Goal: Information Seeking & Learning: Learn about a topic

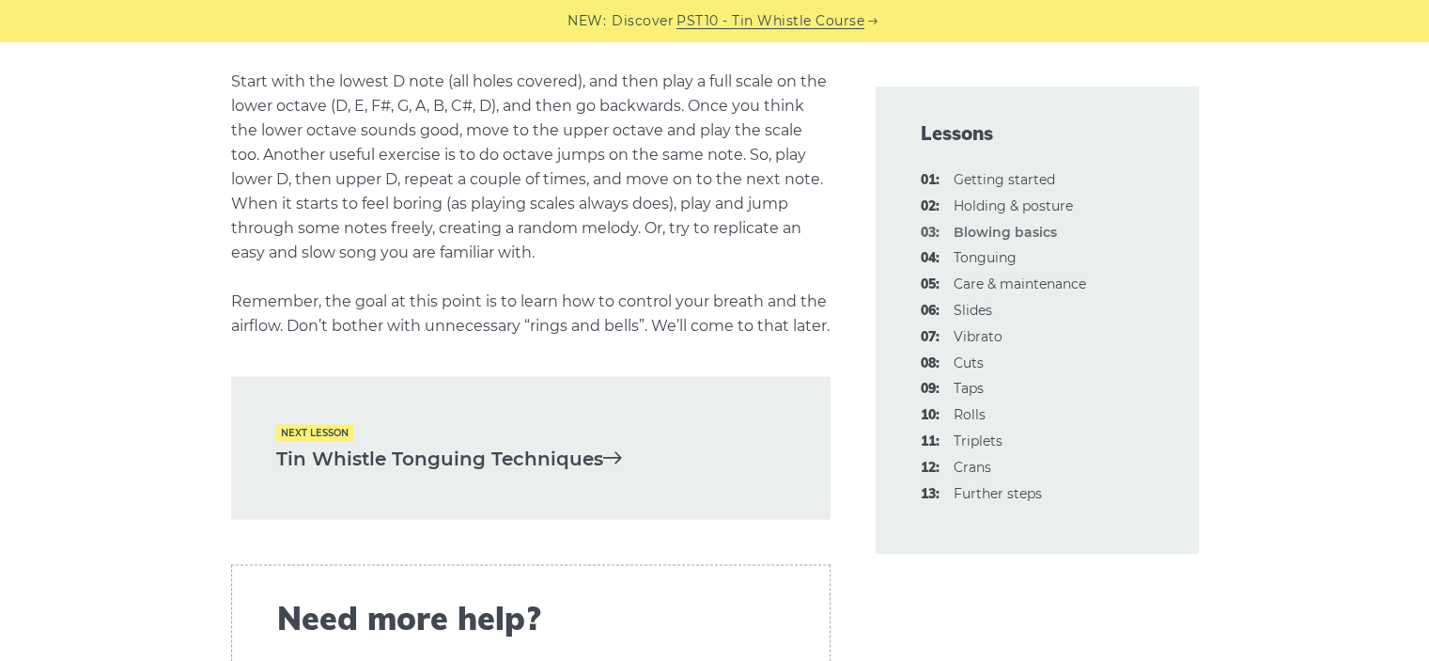
scroll to position [3853, 0]
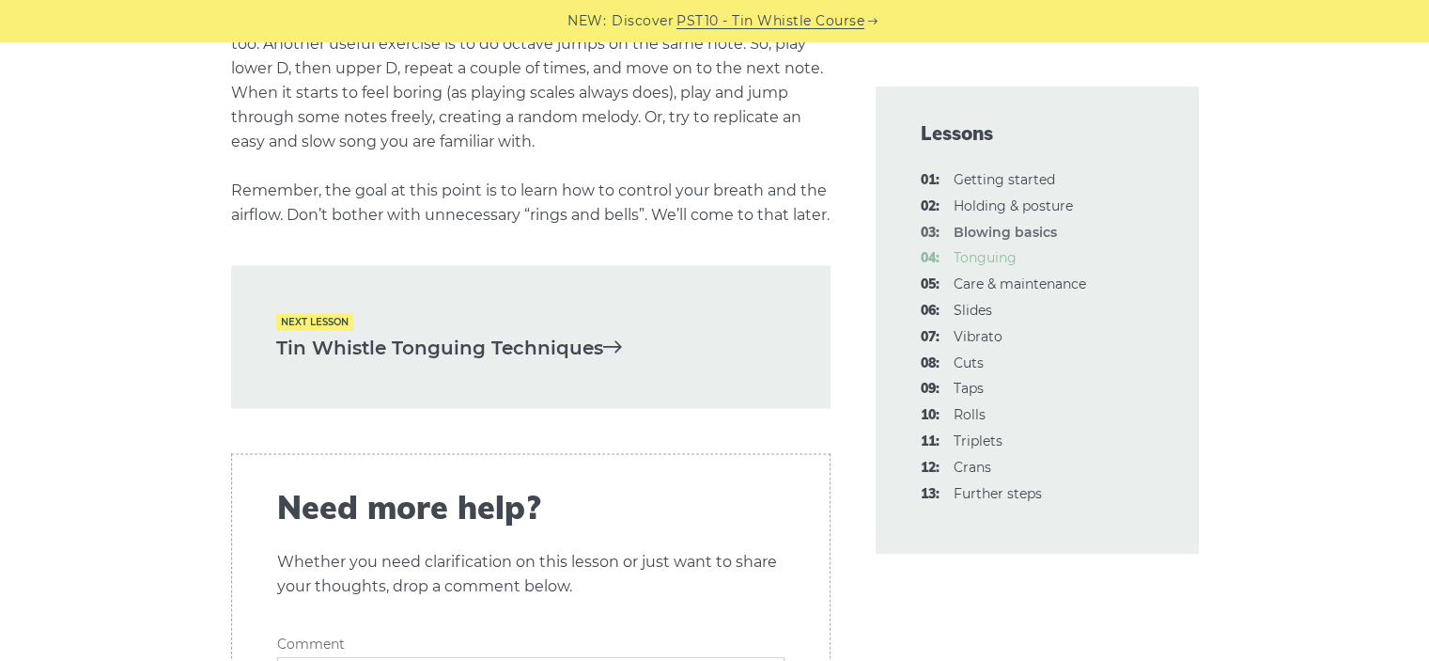
click at [973, 259] on link "04: Tonguing" at bounding box center [985, 257] width 63 height 17
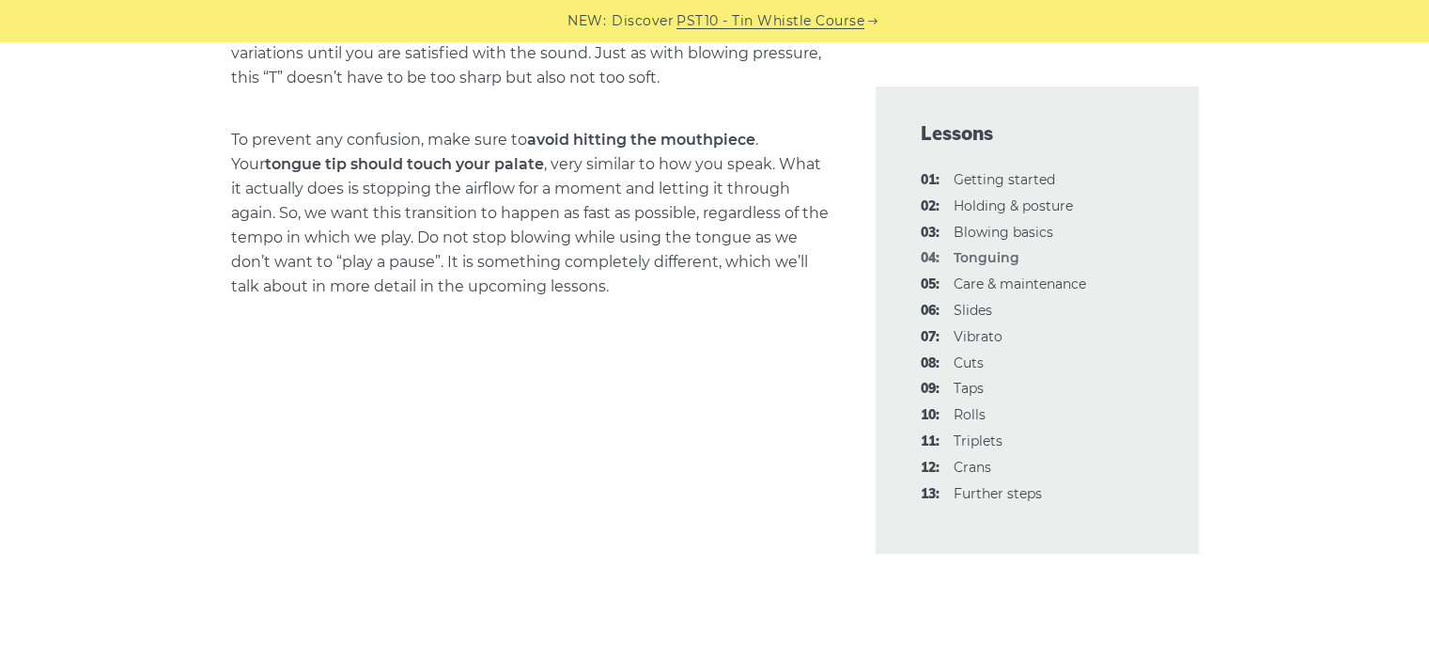
scroll to position [1410, 0]
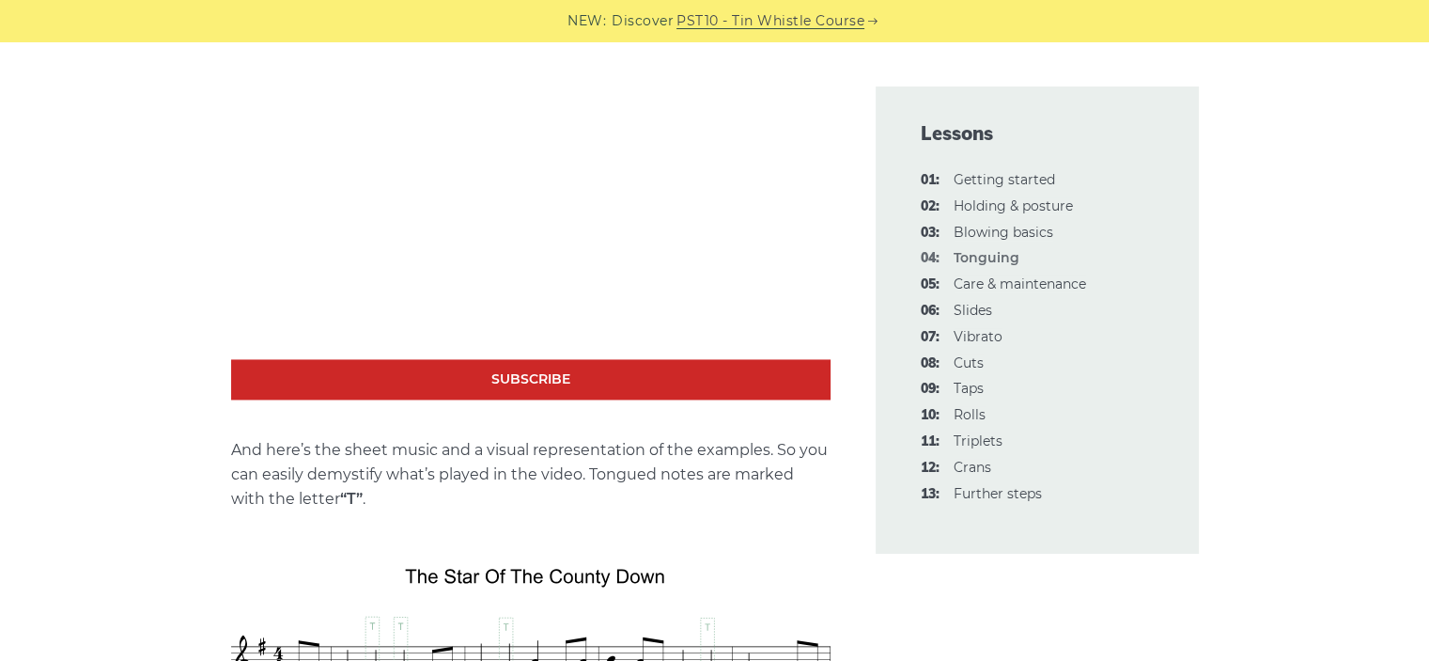
scroll to position [2725, 0]
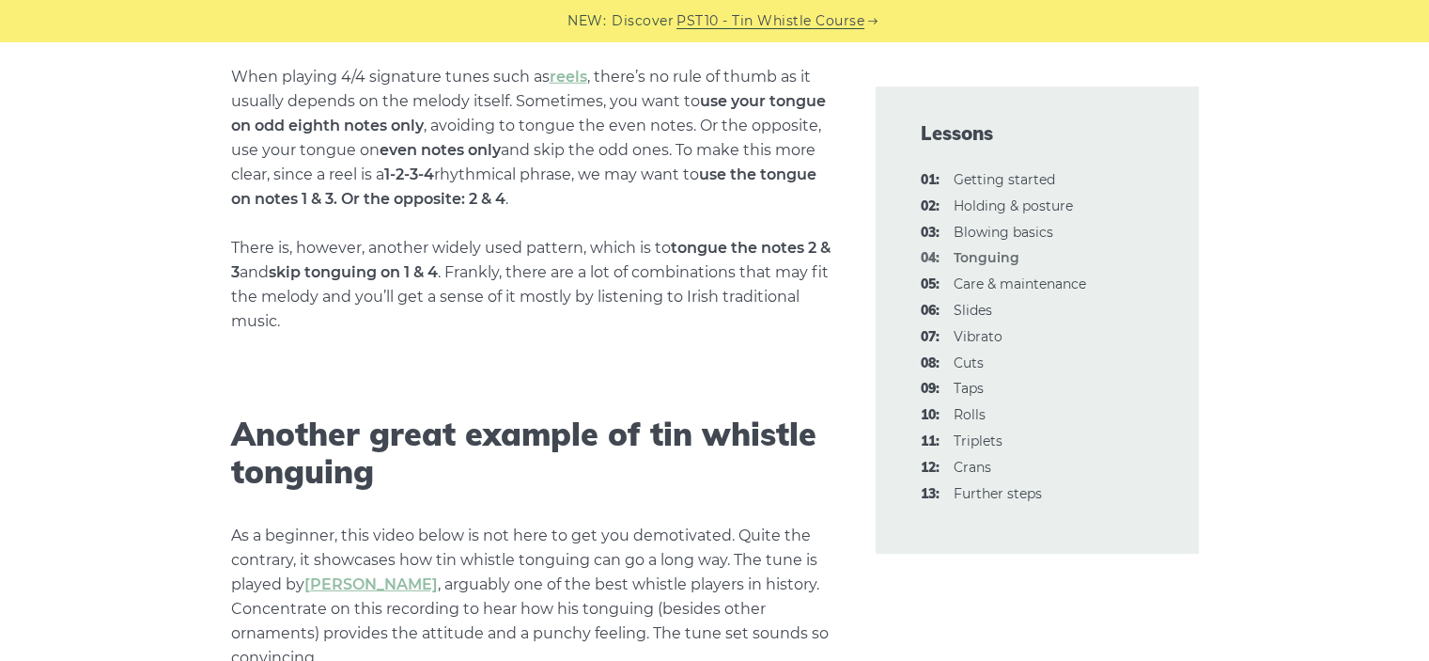
scroll to position [5827, 0]
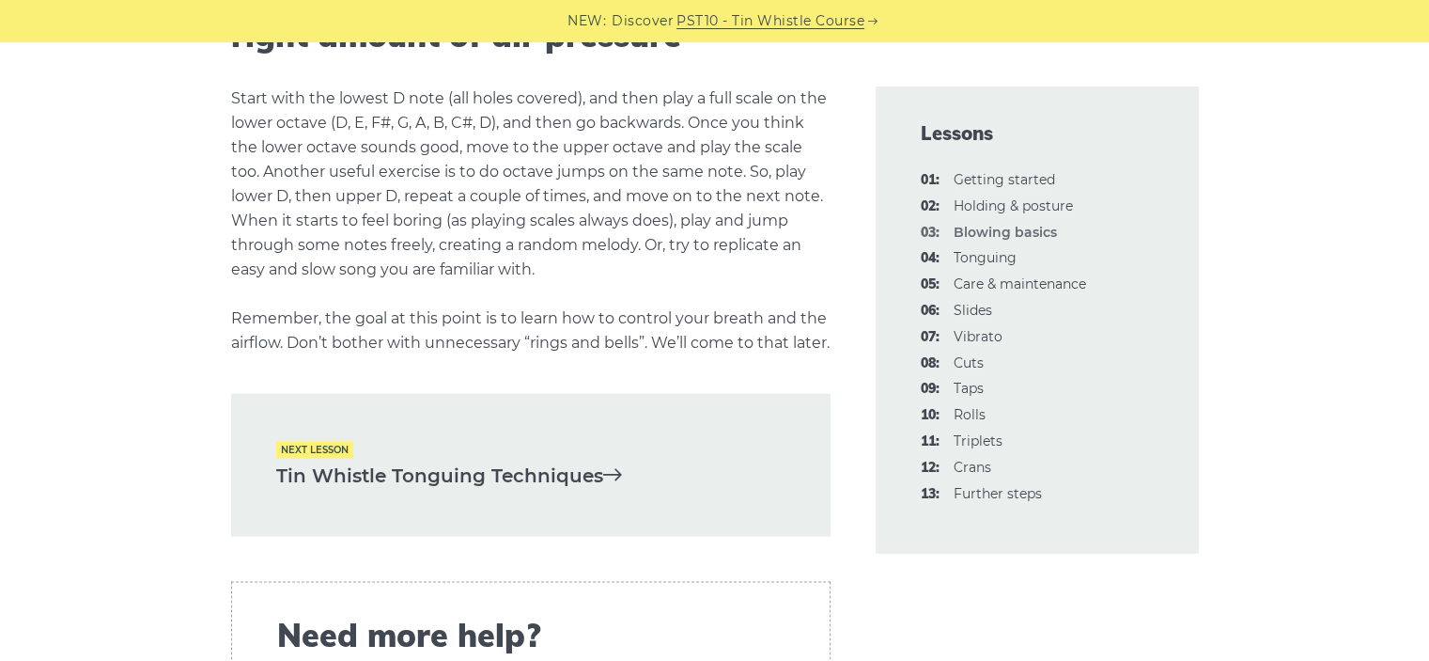
scroll to position [3759, 0]
